Goal: Task Accomplishment & Management: Complete application form

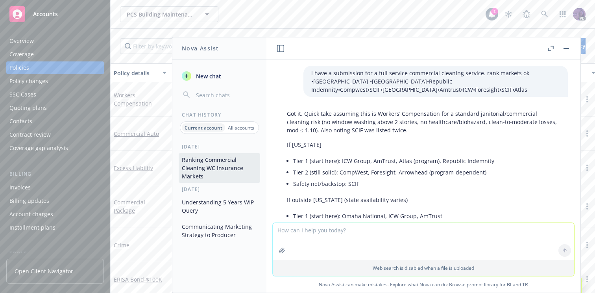
scroll to position [3147, 0]
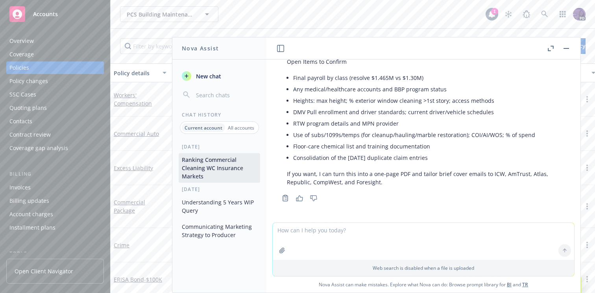
click at [98, 10] on div "Accounts" at bounding box center [54, 14] width 91 height 16
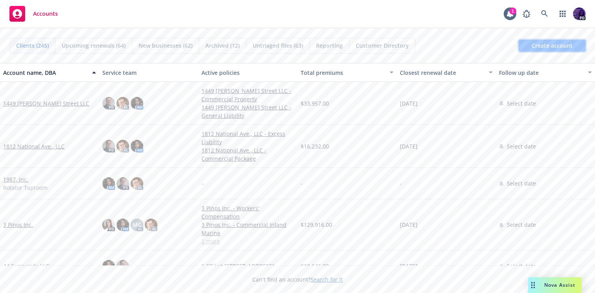
click at [543, 48] on span "Create account" at bounding box center [551, 45] width 41 height 15
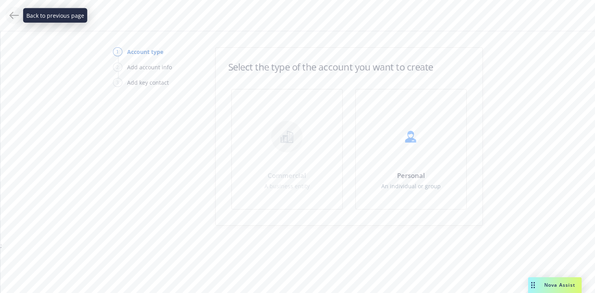
click at [14, 14] on icon at bounding box center [13, 15] width 9 height 9
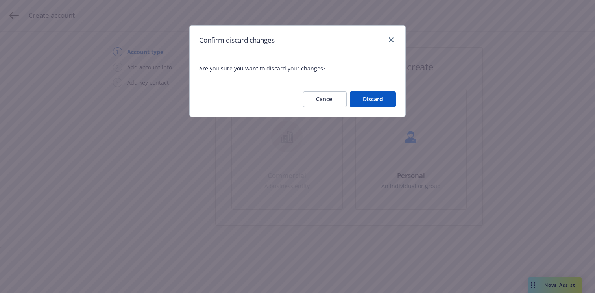
click at [376, 109] on div "Cancel Discard" at bounding box center [298, 99] width 216 height 35
click at [376, 108] on div "Cancel Discard" at bounding box center [298, 99] width 216 height 35
click at [376, 102] on button "Discard" at bounding box center [373, 99] width 46 height 16
